Goal: Navigation & Orientation: Find specific page/section

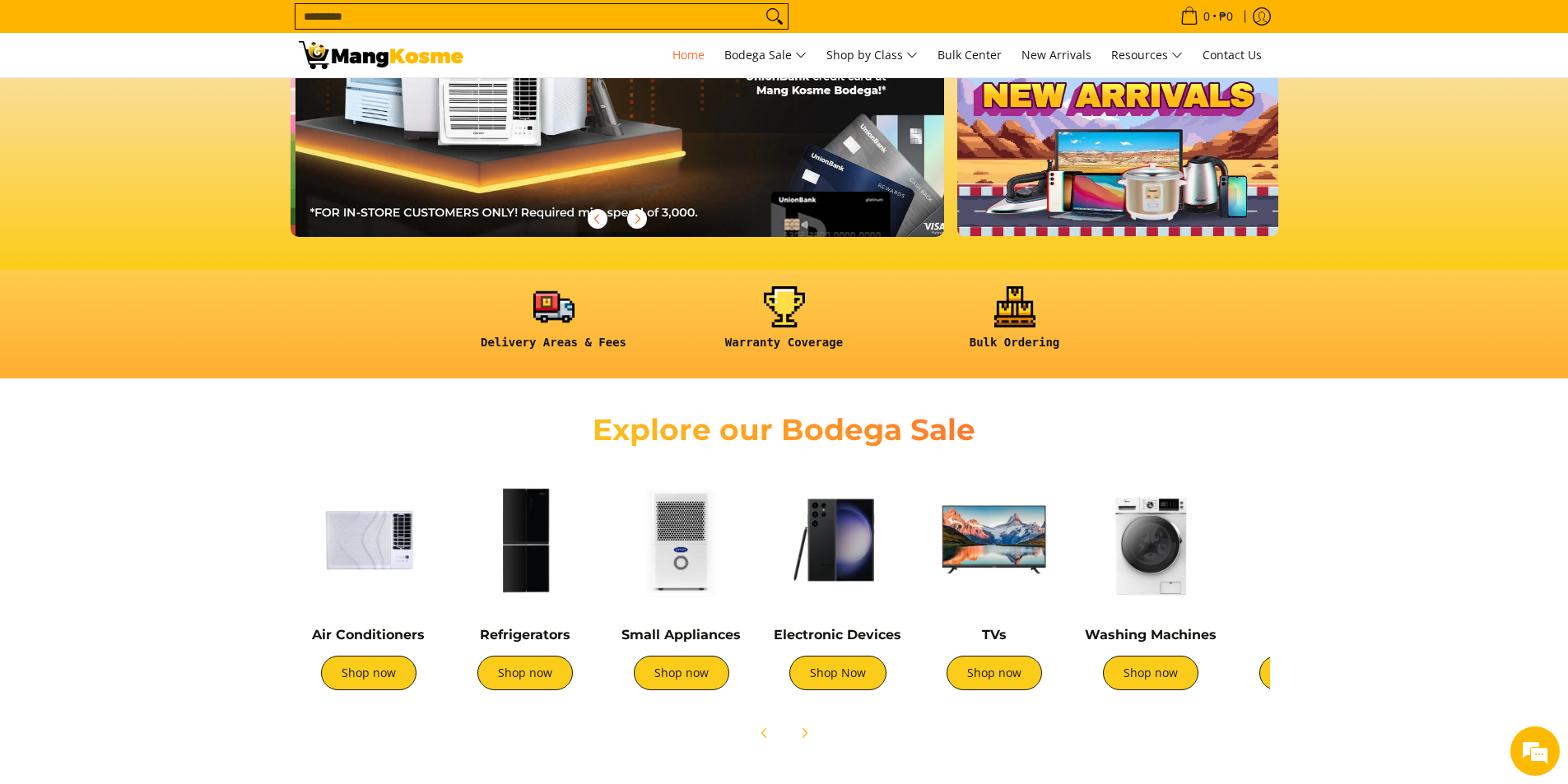
scroll to position [0, 655]
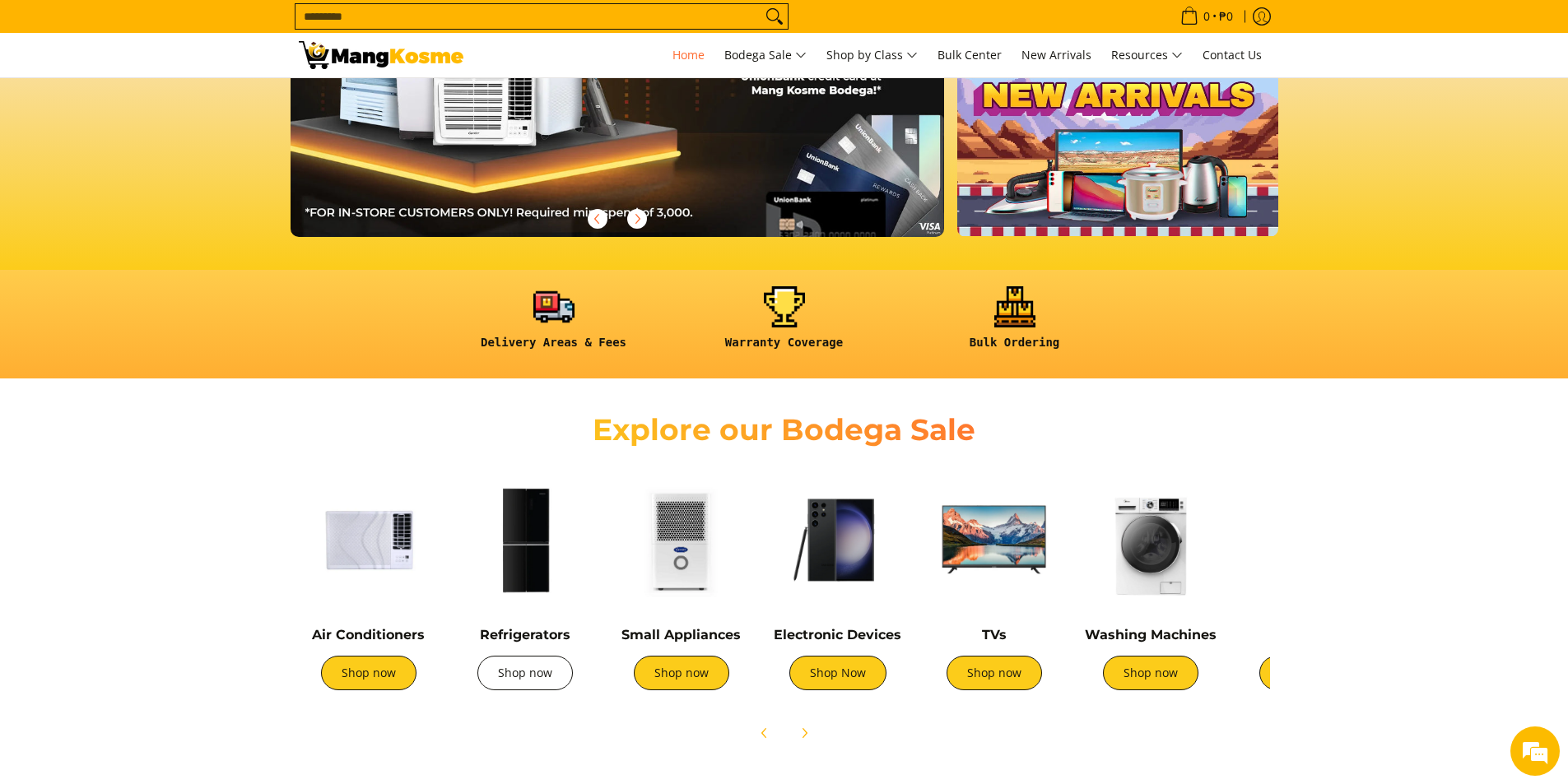
click at [529, 673] on link "Shop now" at bounding box center [525, 672] width 96 height 35
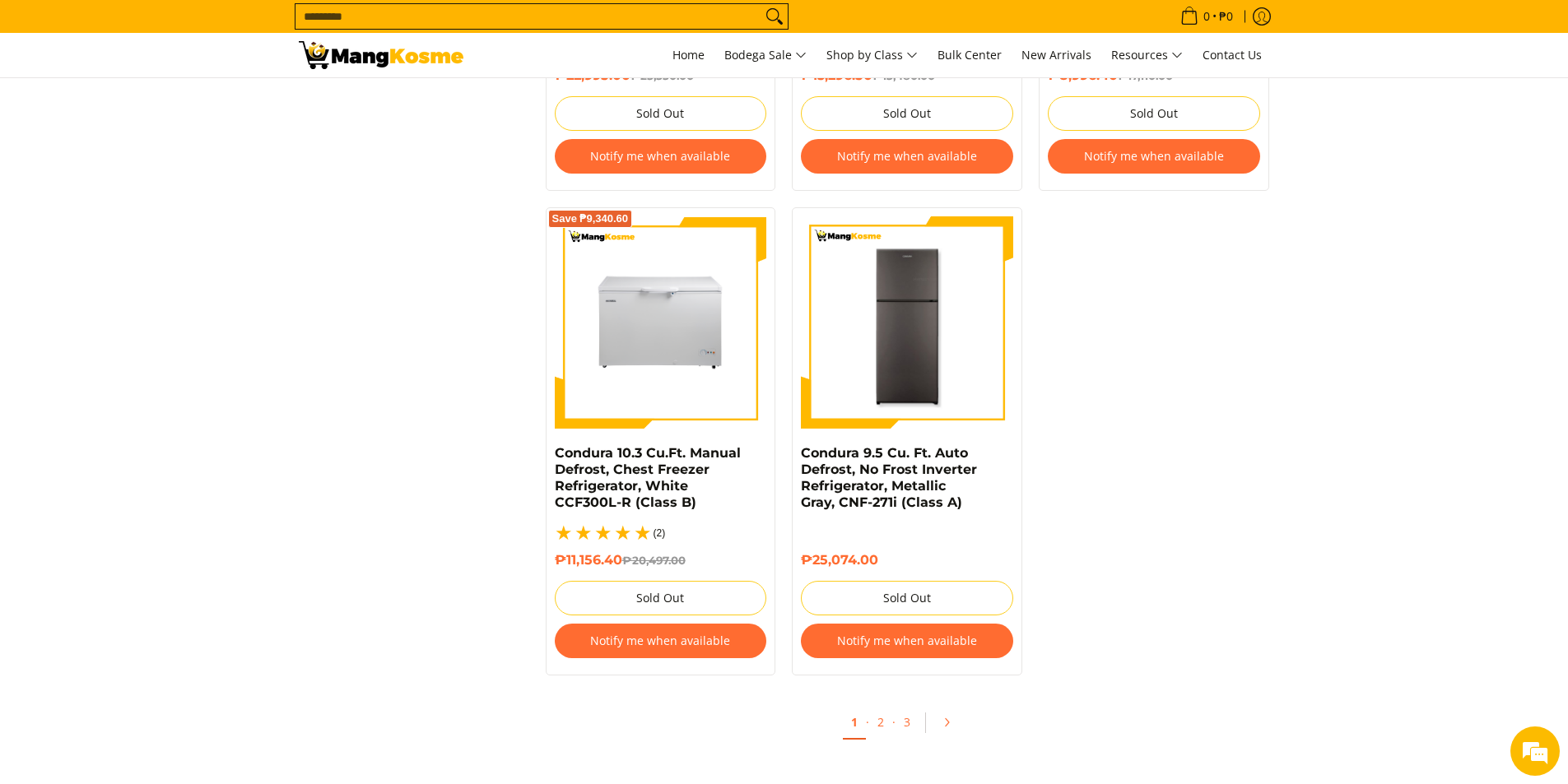
scroll to position [3373, 0]
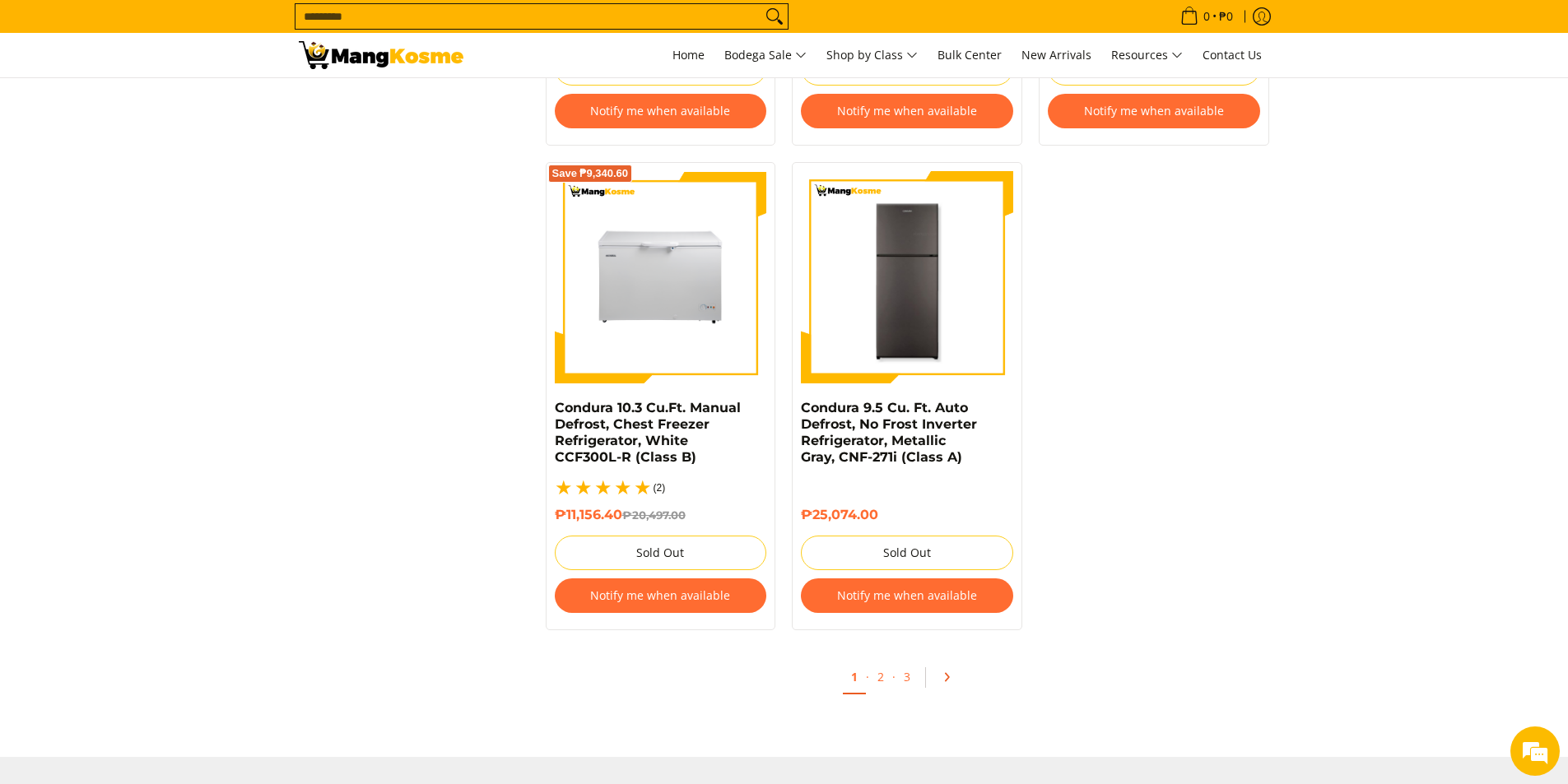
click at [949, 671] on icon "Pagination" at bounding box center [947, 677] width 12 height 12
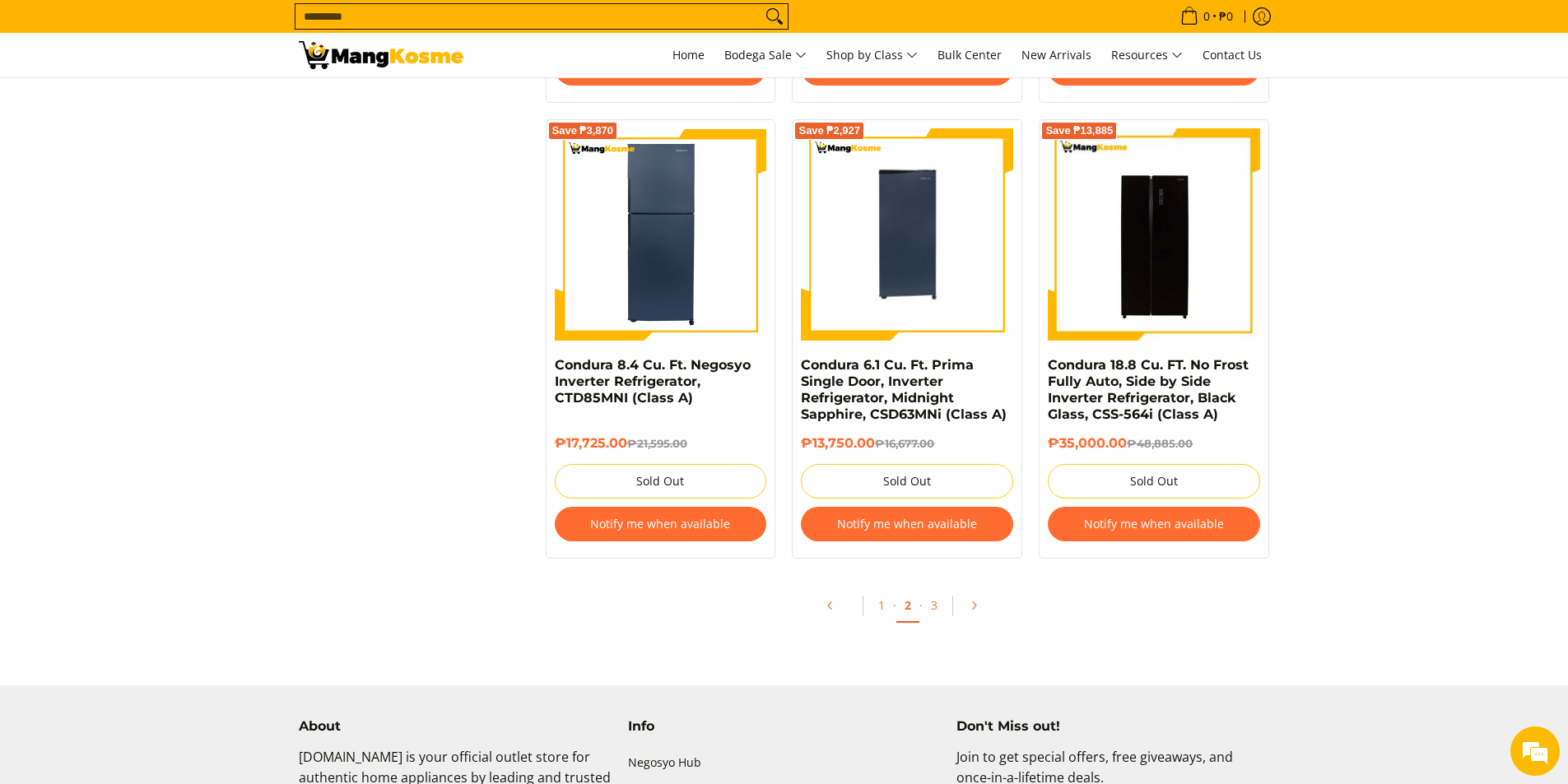
scroll to position [3455, 0]
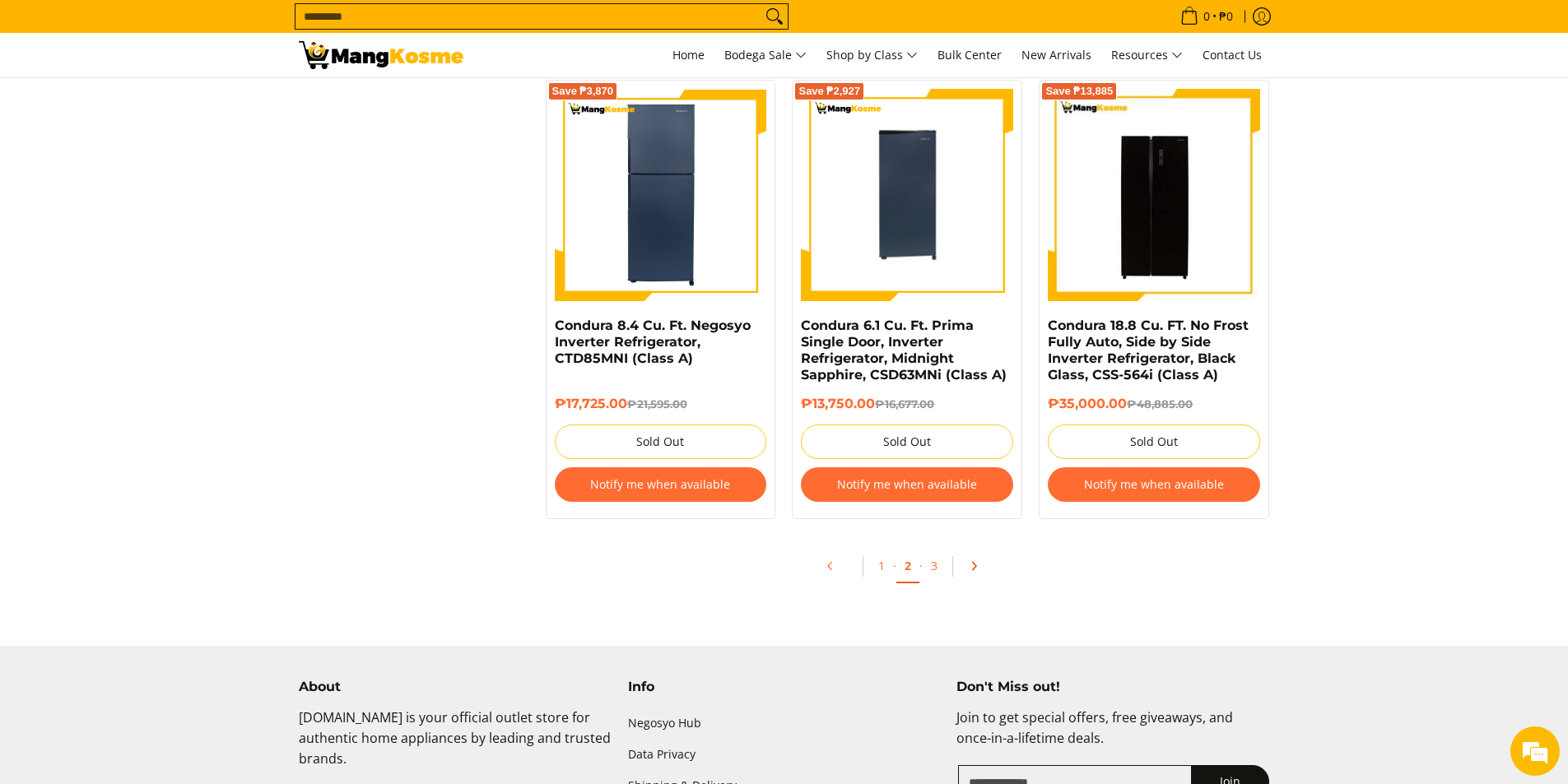
click at [973, 567] on icon "Pagination" at bounding box center [974, 566] width 12 height 12
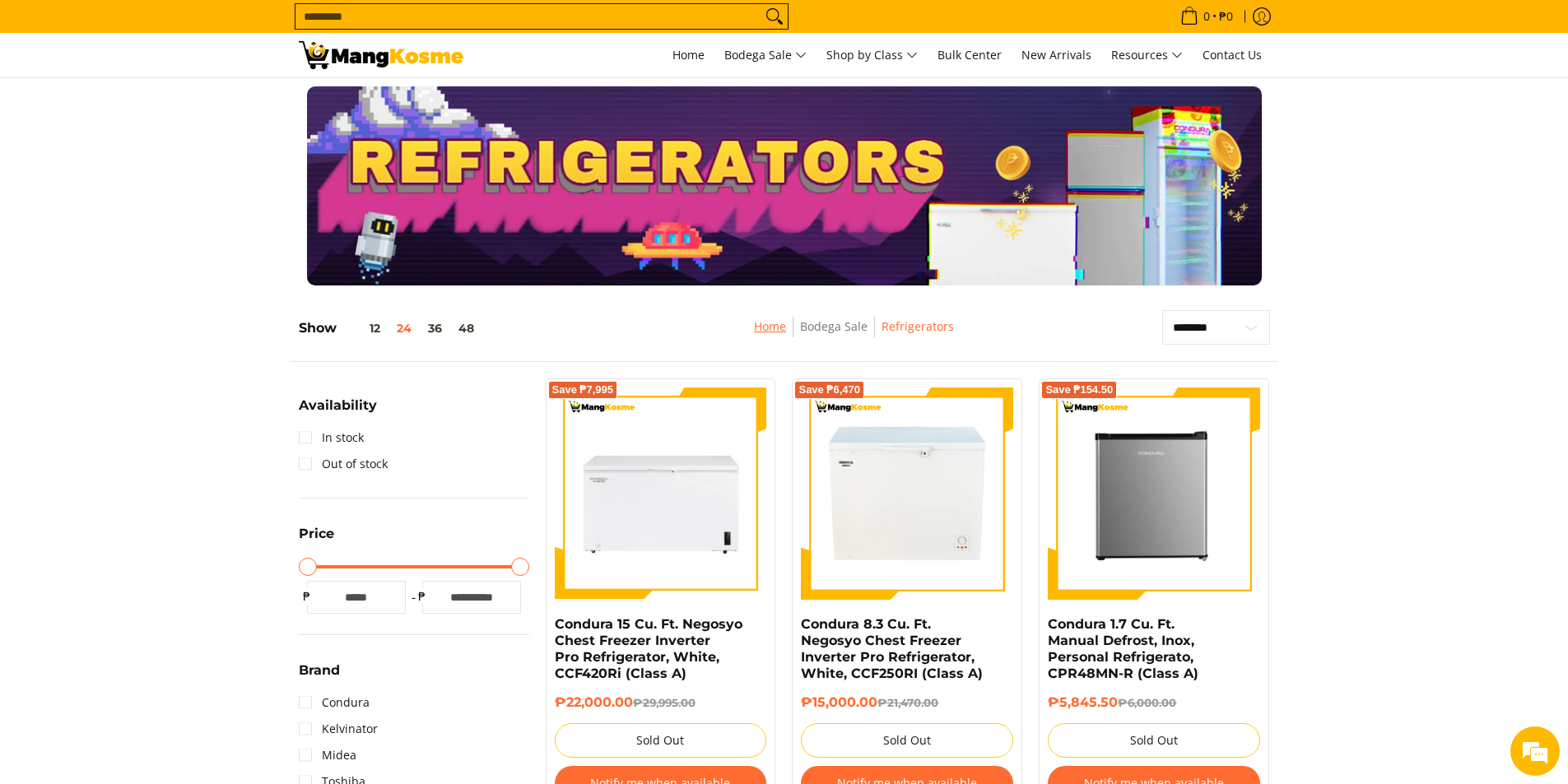
click at [781, 324] on link "Home" at bounding box center [770, 326] width 32 height 15
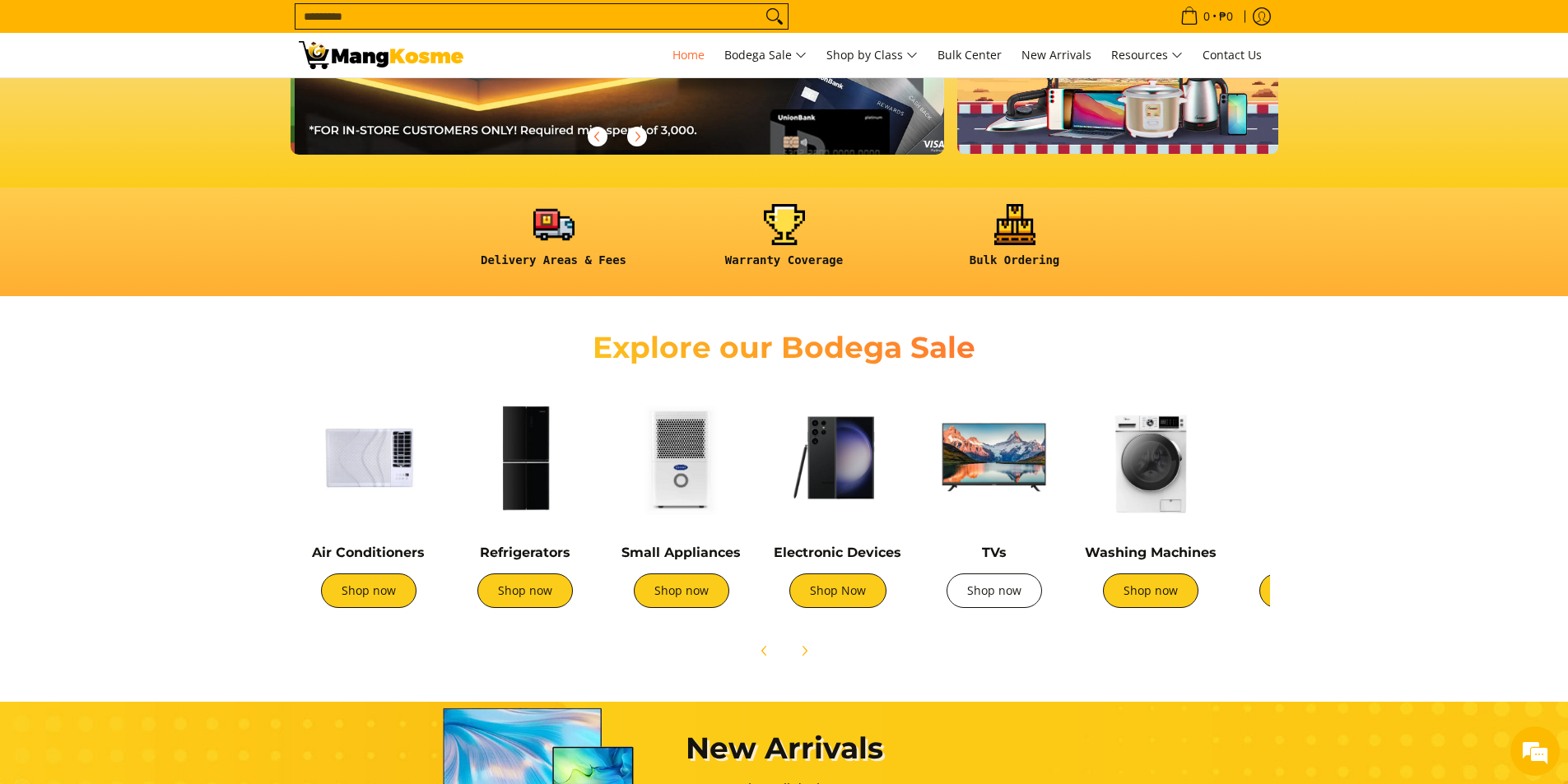
scroll to position [0, 655]
click at [1004, 588] on link "Shop now" at bounding box center [995, 590] width 96 height 35
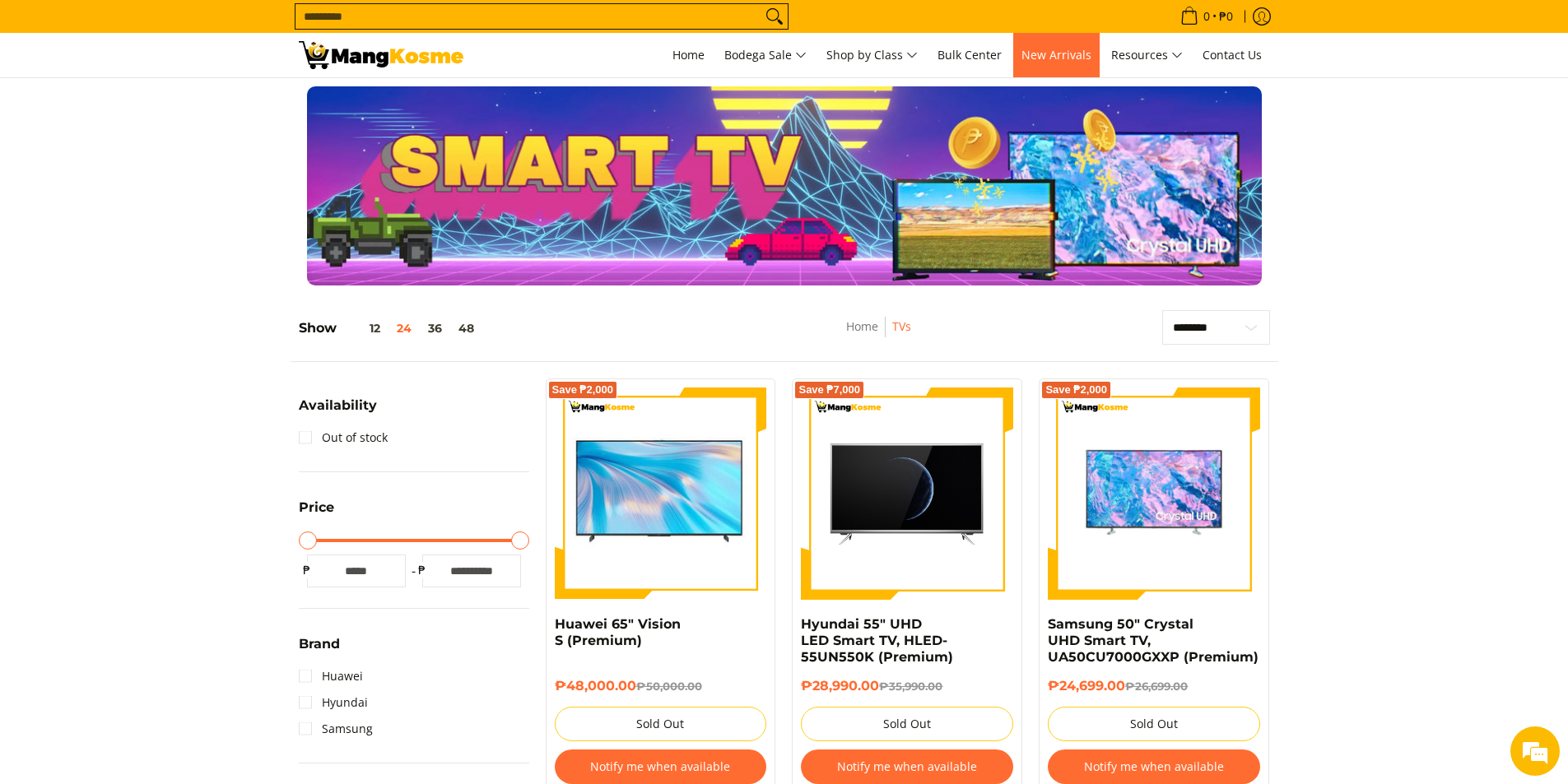
click at [1039, 56] on span "New Arrivals" at bounding box center [1056, 54] width 70 height 15
